Goal: Task Accomplishment & Management: Use online tool/utility

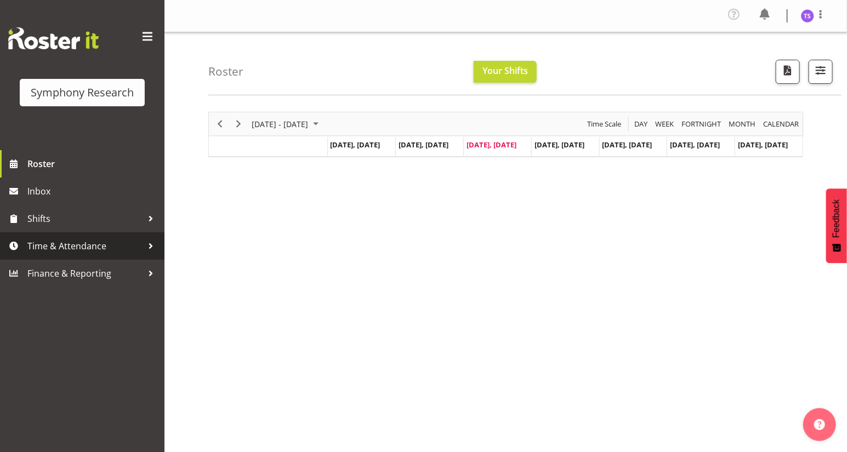
click at [63, 247] on span "Time & Attendance" at bounding box center [84, 246] width 115 height 16
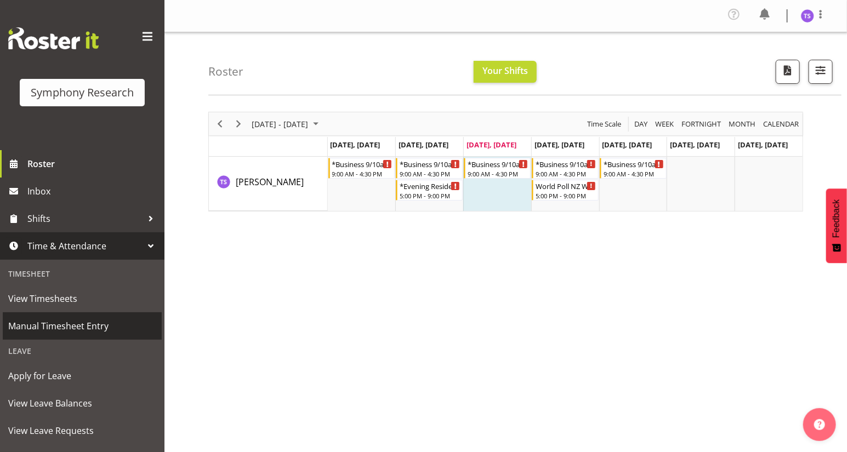
click at [62, 326] on span "Manual Timesheet Entry" at bounding box center [82, 326] width 148 height 16
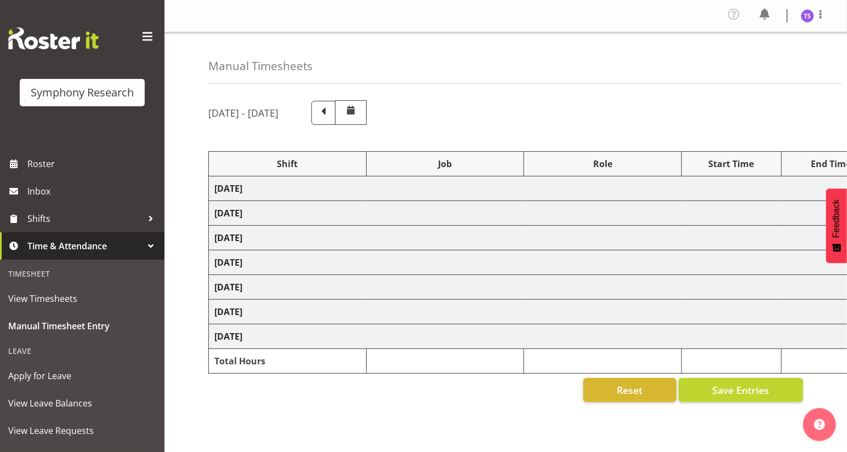
select select "81297"
select select "10587"
select select "47"
select select "81297"
select select "10587"
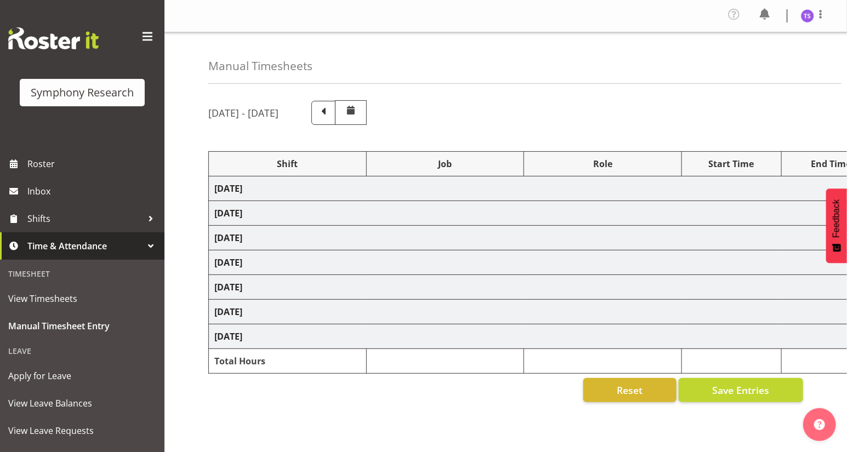
select select "47"
select select "81297"
select select "10587"
select select "47"
select select "81297"
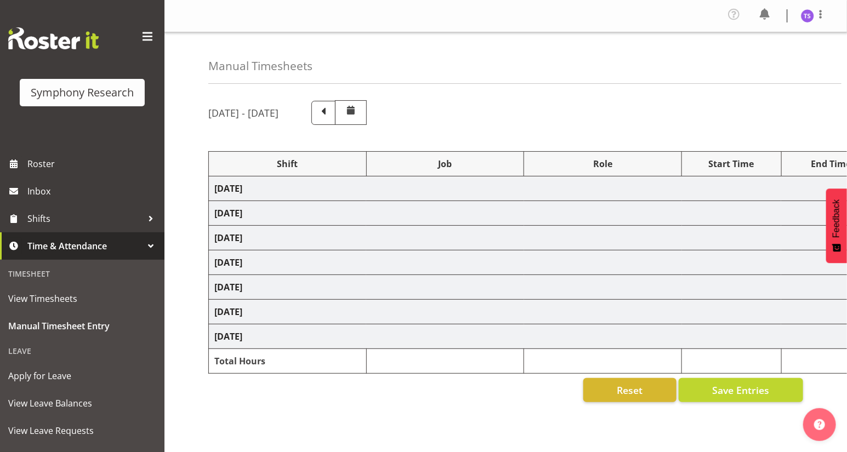
select select "10587"
select select "47"
select select "81298"
select select "10587"
select select "47"
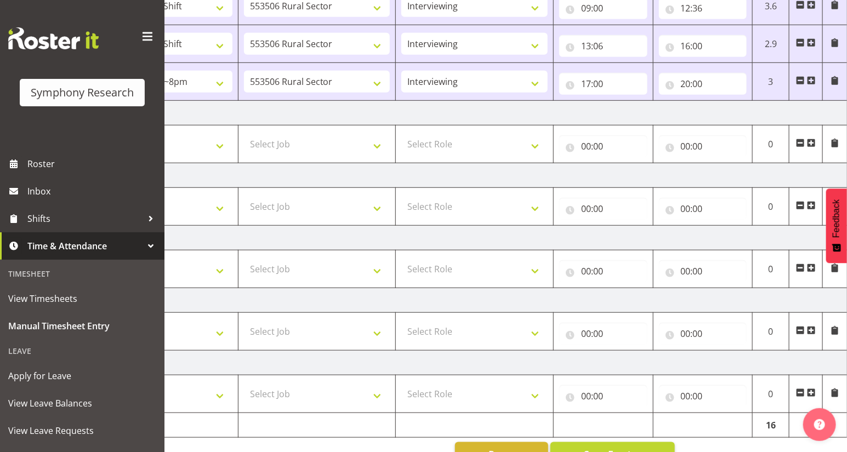
scroll to position [291, 0]
